Goal: Information Seeking & Learning: Learn about a topic

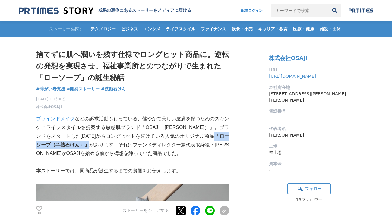
drag, startPoint x: 180, startPoint y: 135, endPoint x: 53, endPoint y: 146, distance: 127.3
click at [53, 146] on p "ブラインドメイク などの訴求活動も行っている、健やかで美しい皮膚を保つためのスキンケアライフスタイルを提案する敏感肌ブランド「OSAJI（[PERSON_NA…" at bounding box center [132, 136] width 193 height 43
copy strong "「ローソープ（半熟石けん）」"
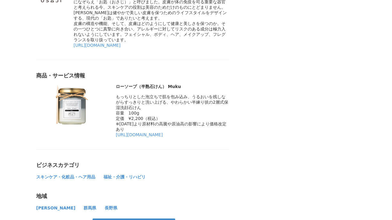
scroll to position [1055, 0]
